Goal: Task Accomplishment & Management: Use online tool/utility

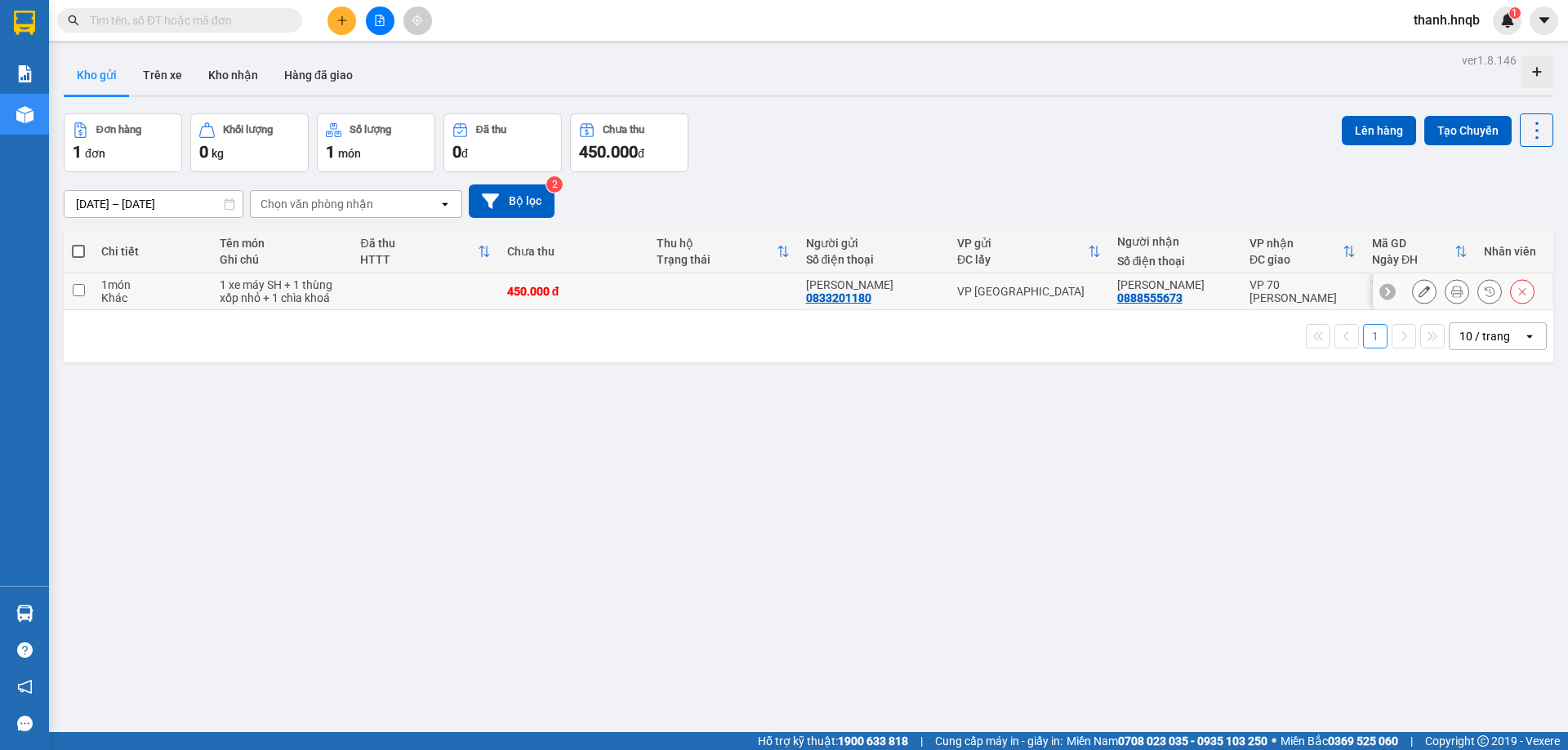
click at [357, 304] on td at bounding box center [424, 291] width 146 height 36
checkbox input "true"
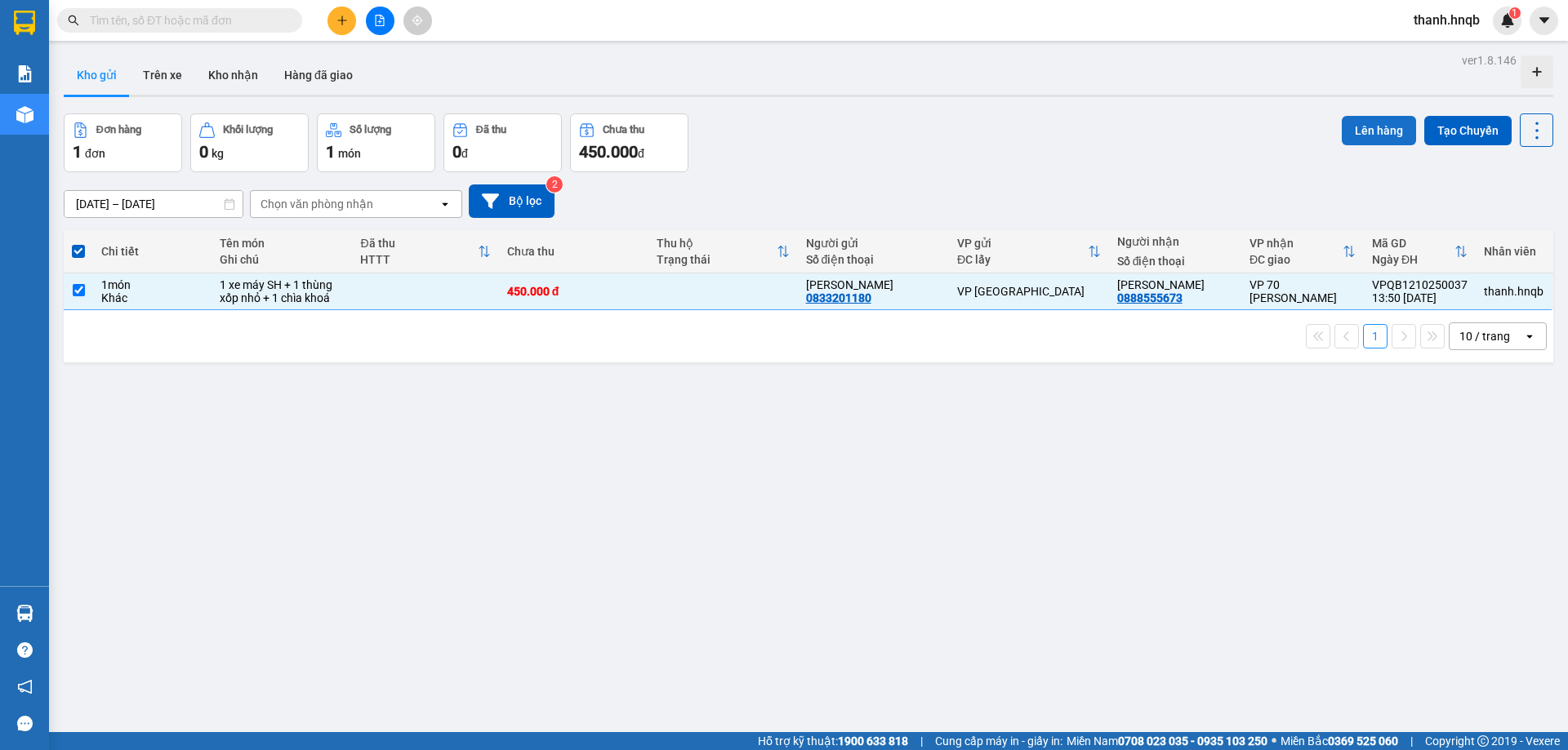
click at [1346, 123] on button "Lên hàng" at bounding box center [1379, 131] width 74 height 30
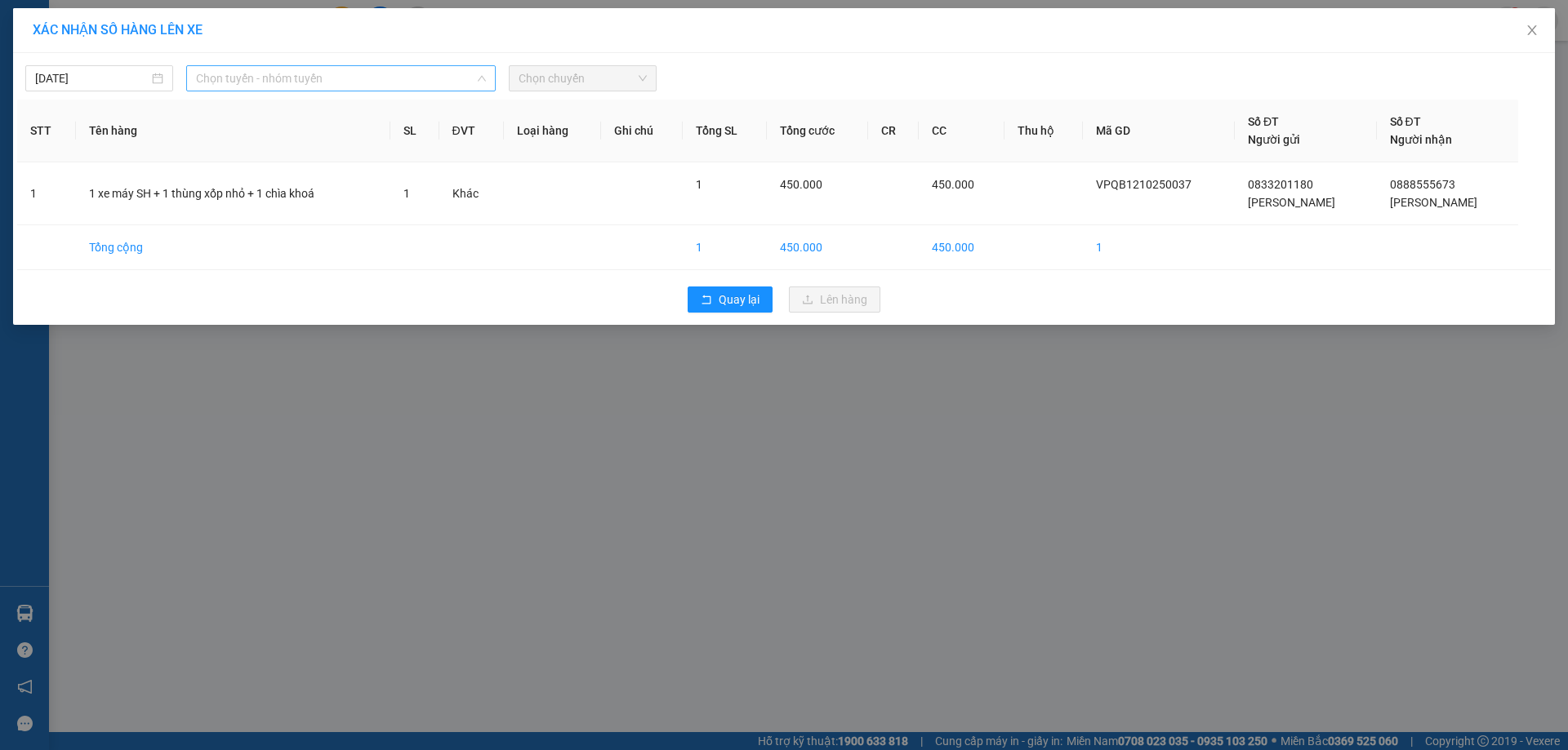
click at [394, 78] on span "Chọn tuyến - nhóm tuyến" at bounding box center [342, 78] width 290 height 24
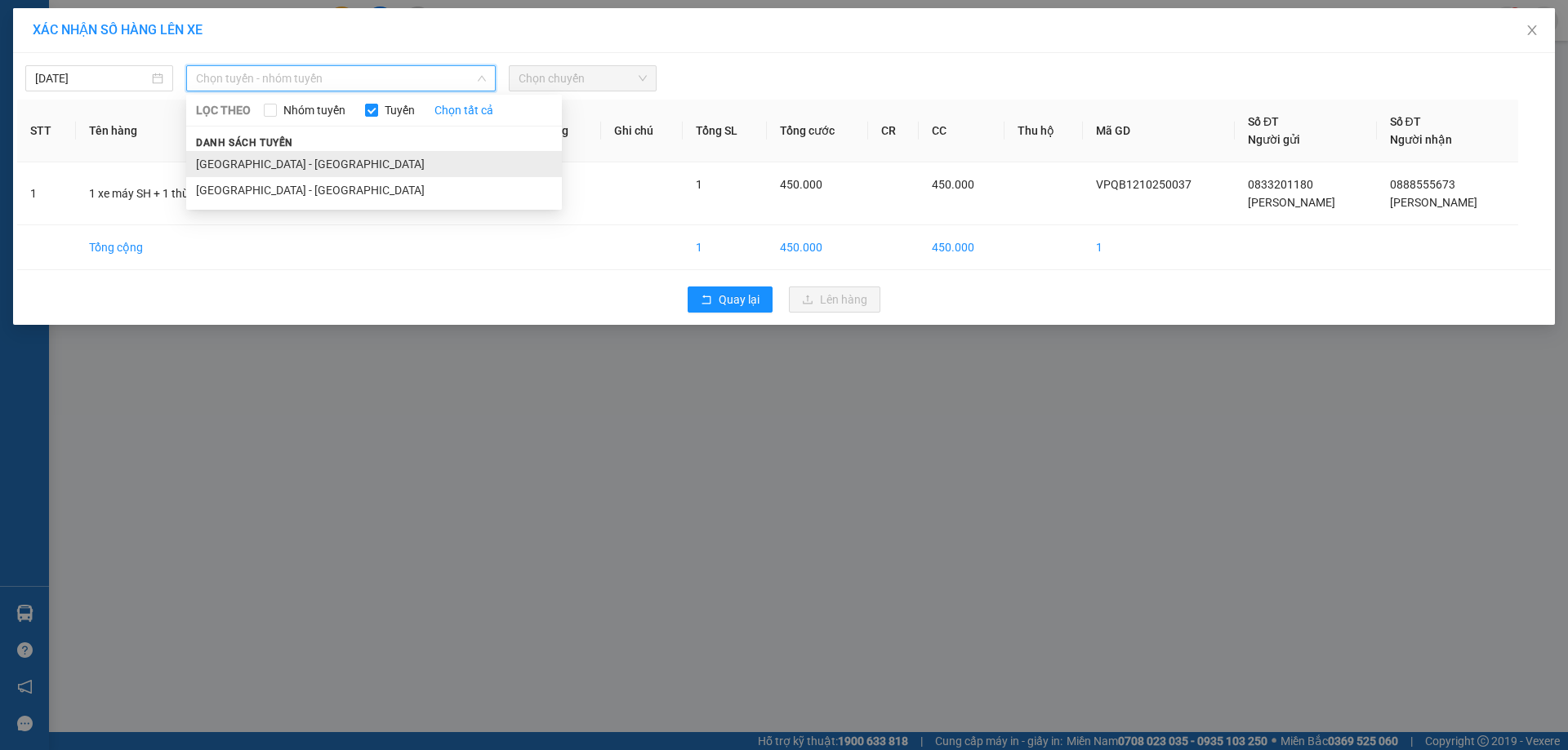
click at [304, 170] on li "[GEOGRAPHIC_DATA] - [GEOGRAPHIC_DATA]" at bounding box center [374, 164] width 376 height 26
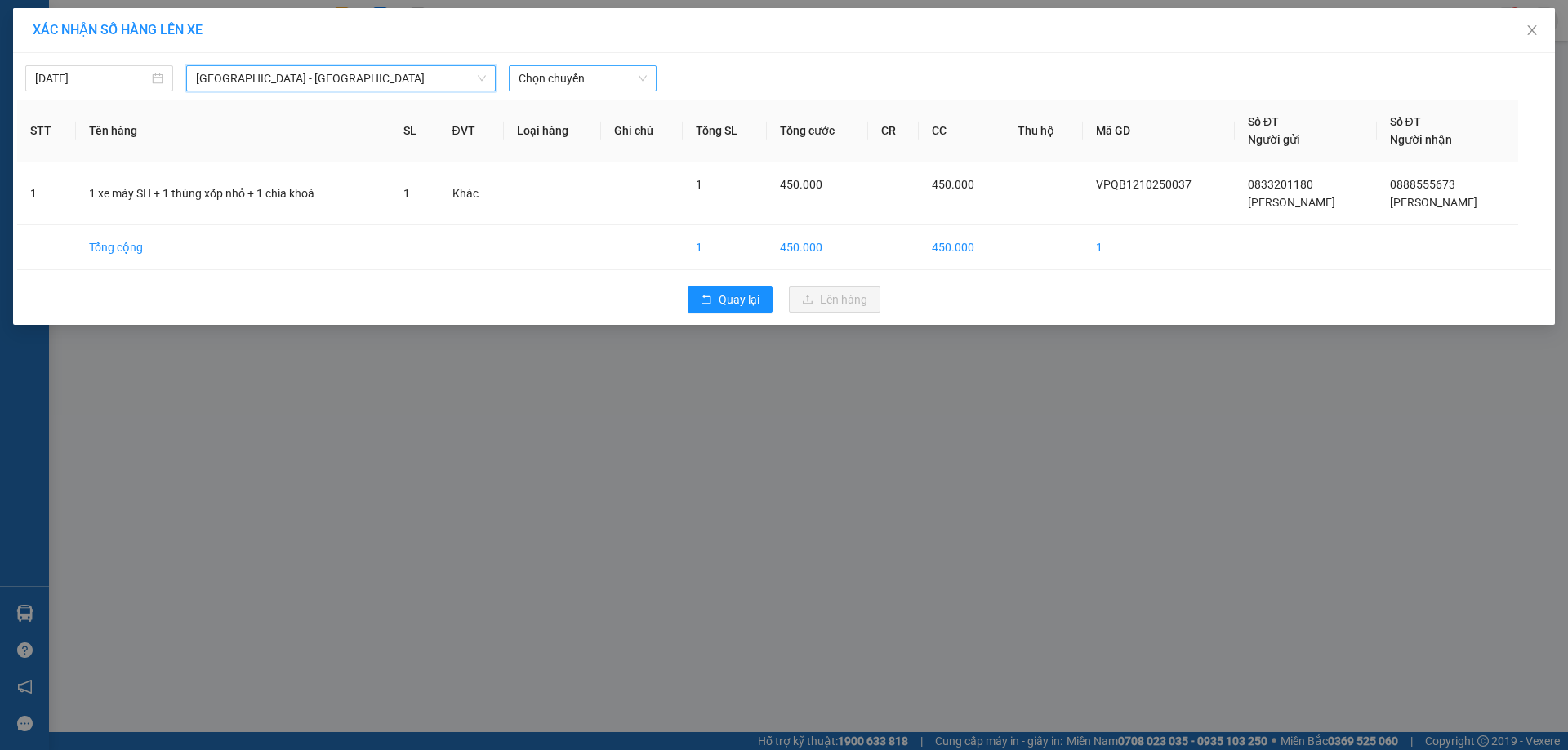
click at [595, 84] on span "Chọn chuyến" at bounding box center [583, 78] width 128 height 24
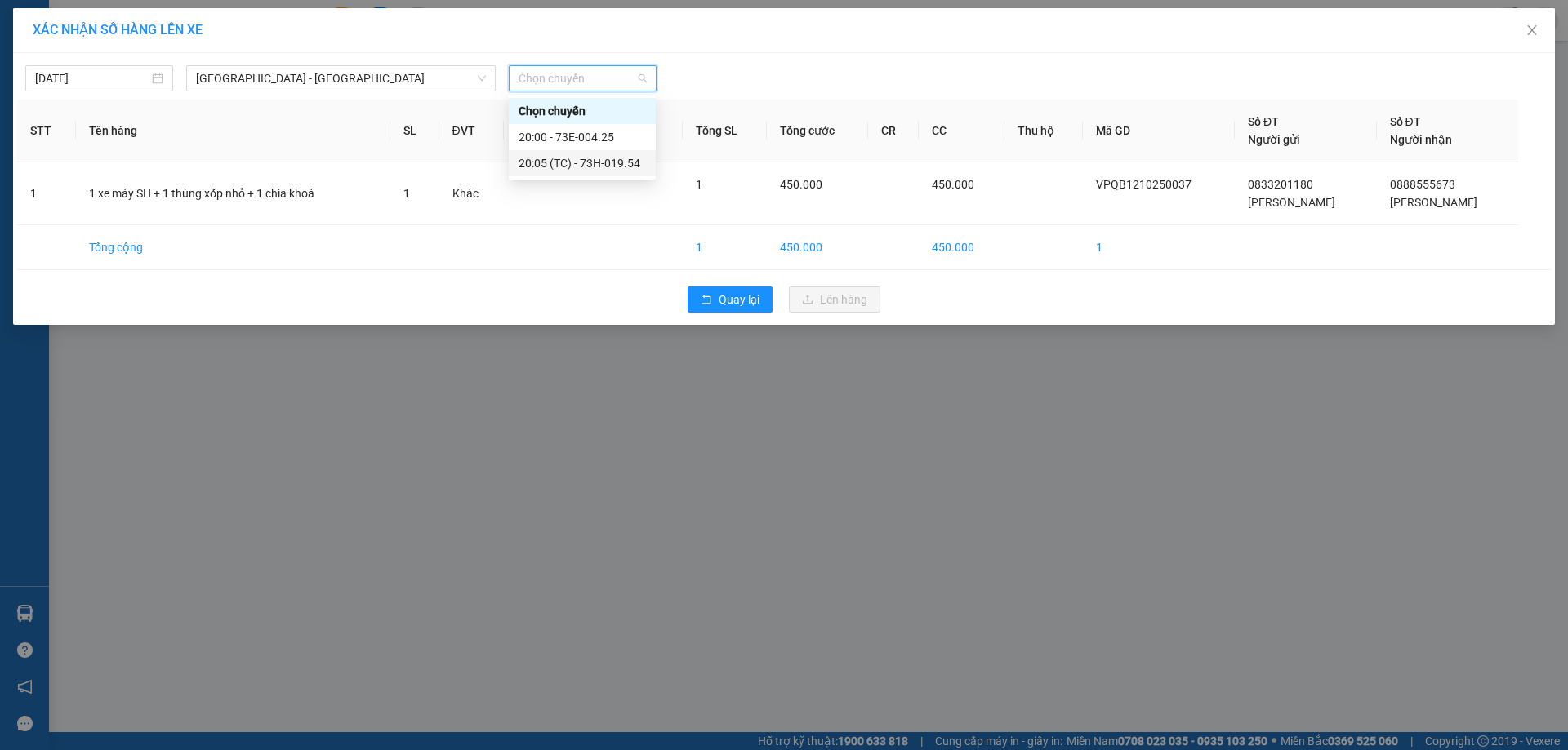
click at [610, 166] on div "20:05 (TC) - 73H-019.54" at bounding box center [582, 163] width 127 height 18
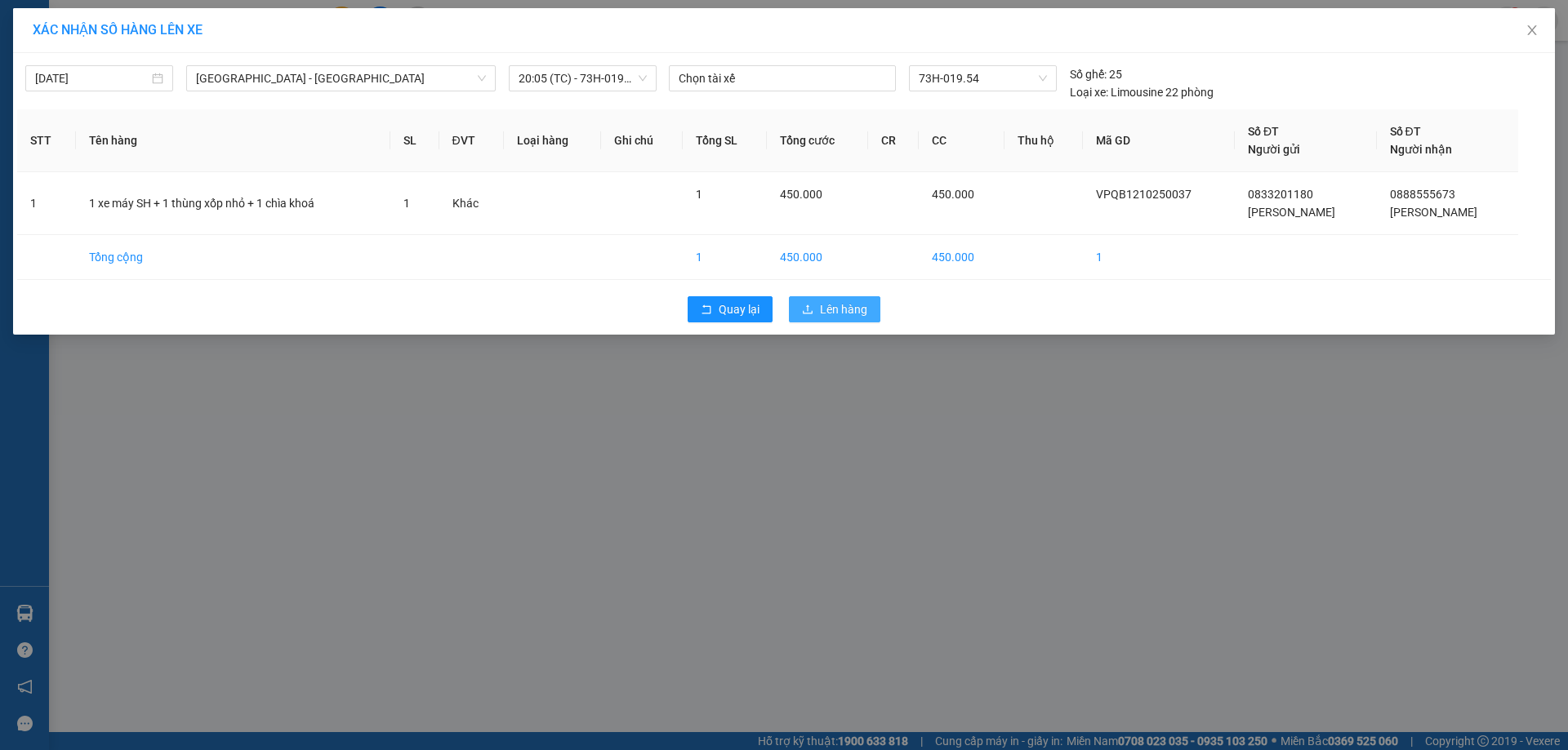
click at [809, 314] on icon "upload" at bounding box center [808, 309] width 10 height 9
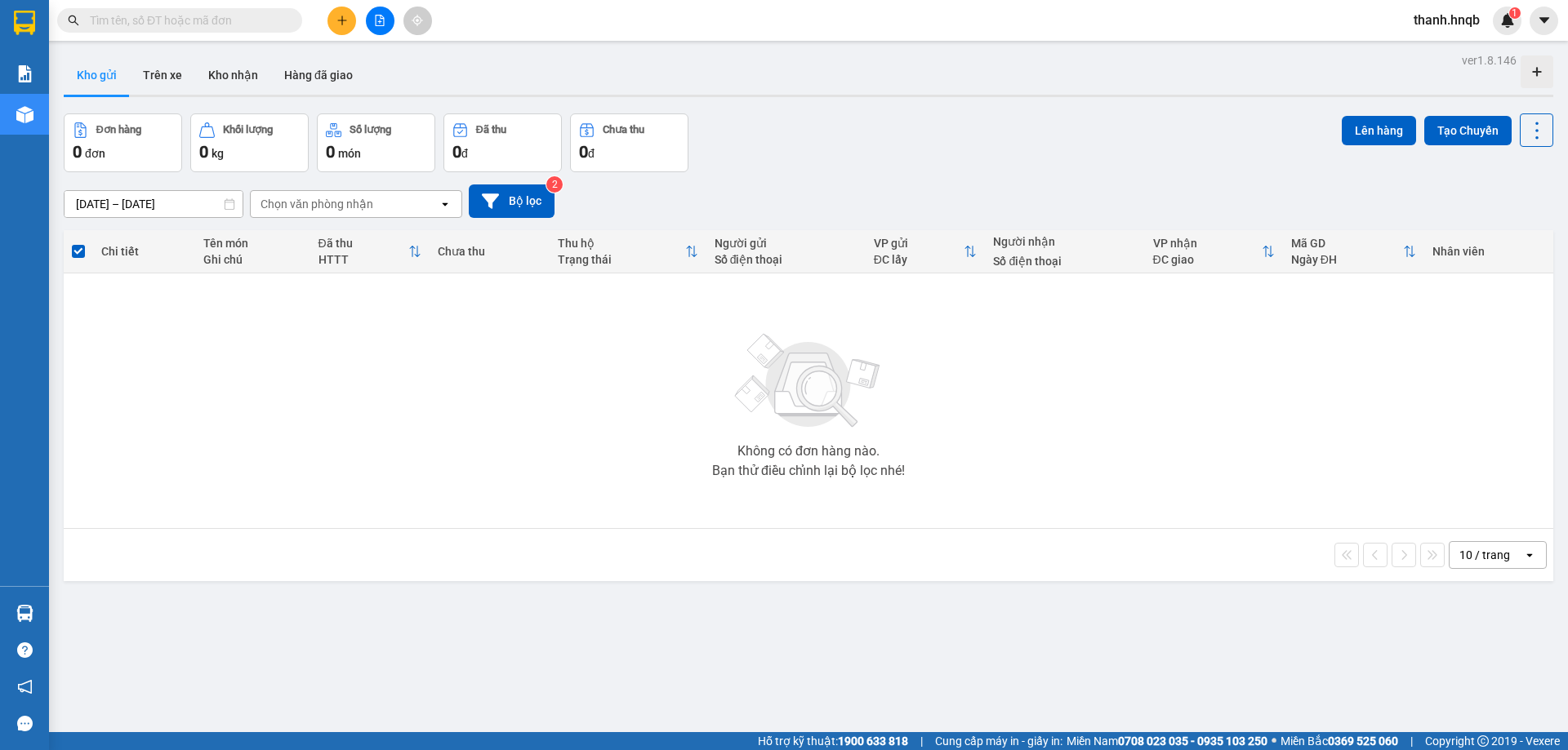
click at [427, 3] on div "Kết quả tìm kiếm ( 0 ) Bộ lọc No Data thanh.hnqb 1" at bounding box center [784, 20] width 1568 height 41
